Goal: Navigation & Orientation: Understand site structure

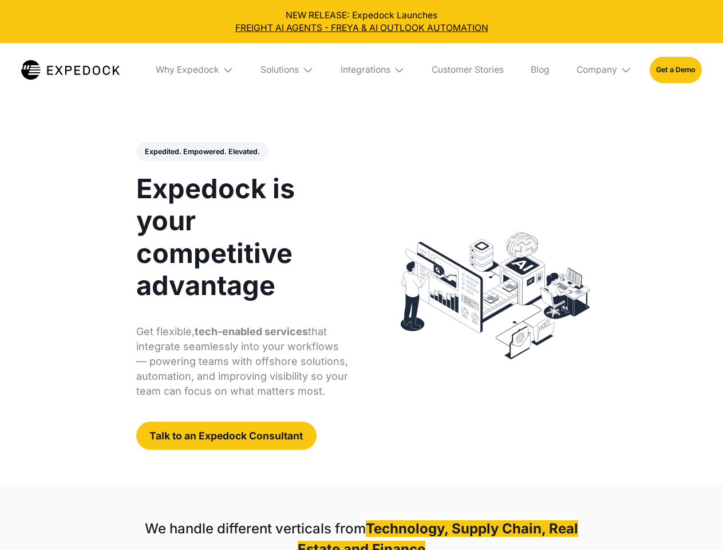
select select
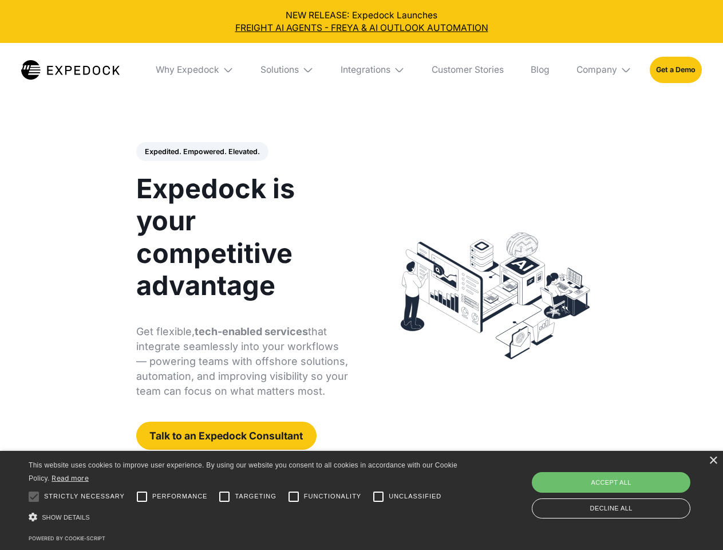
click at [361, 70] on div "Integrations" at bounding box center [366, 69] width 50 height 11
click at [195, 70] on div "Why Expedock" at bounding box center [178, 69] width 64 height 11
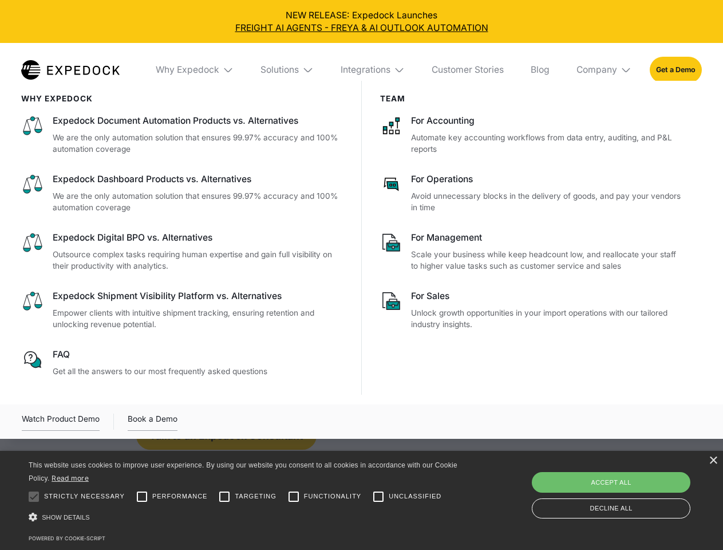
click at [288, 70] on div "Solutions" at bounding box center [280, 69] width 38 height 11
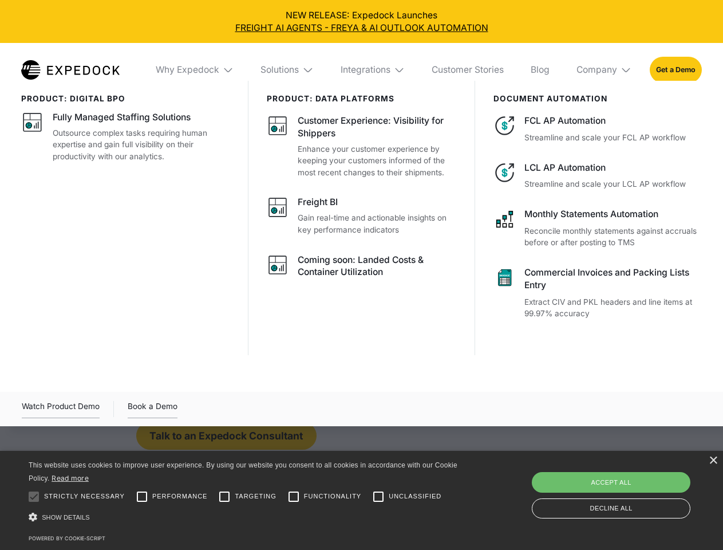
click at [373, 70] on div "Integrations" at bounding box center [366, 69] width 50 height 11
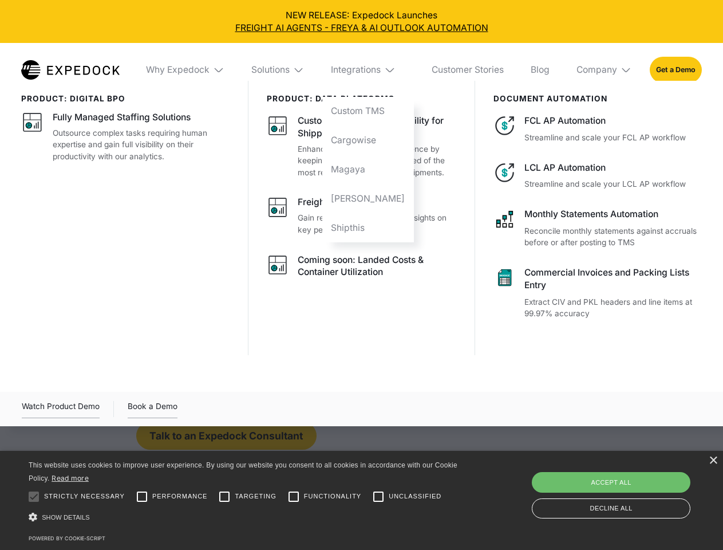
click at [605, 70] on div "Company" at bounding box center [597, 69] width 41 height 11
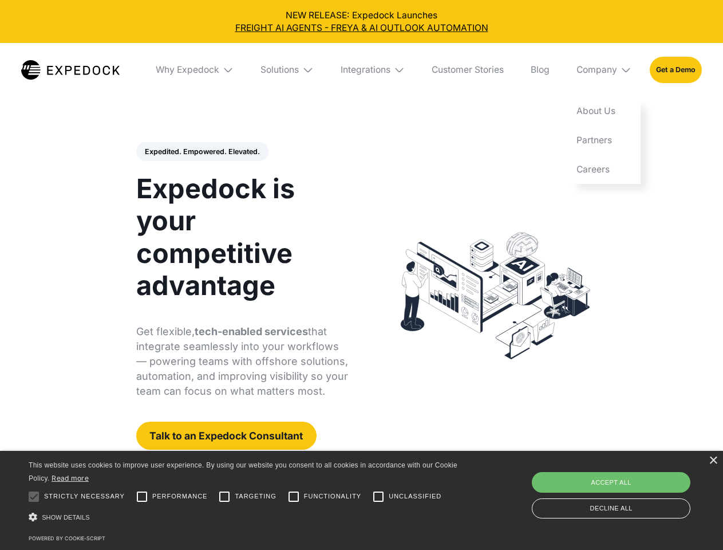
click at [202, 152] on div "Expedited. Empowered. Elevated. Automate Freight Document Extraction at 99.97% …" at bounding box center [242, 296] width 212 height 308
click at [34, 496] on div at bounding box center [33, 496] width 23 height 23
click at [142, 496] on input "Performance" at bounding box center [142, 496] width 23 height 23
checkbox input "true"
click at [224, 496] on input "Targeting" at bounding box center [224, 496] width 23 height 23
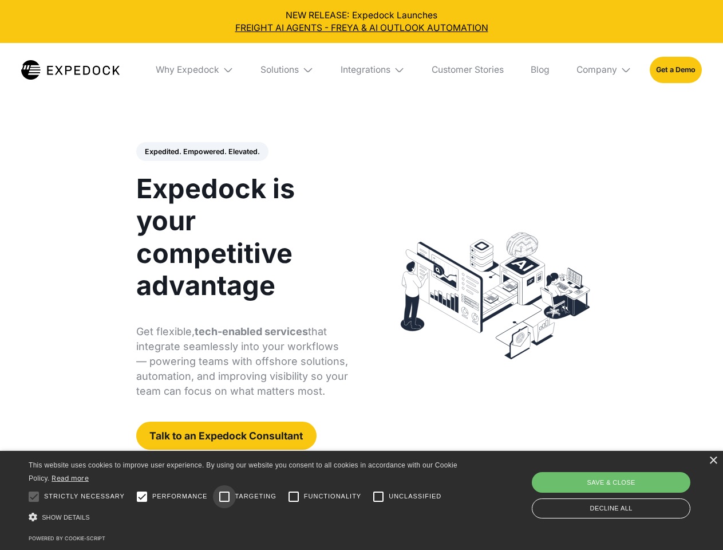
checkbox input "true"
click at [294, 496] on input "Functionality" at bounding box center [293, 496] width 23 height 23
checkbox input "true"
